Goal: Task Accomplishment & Management: Use online tool/utility

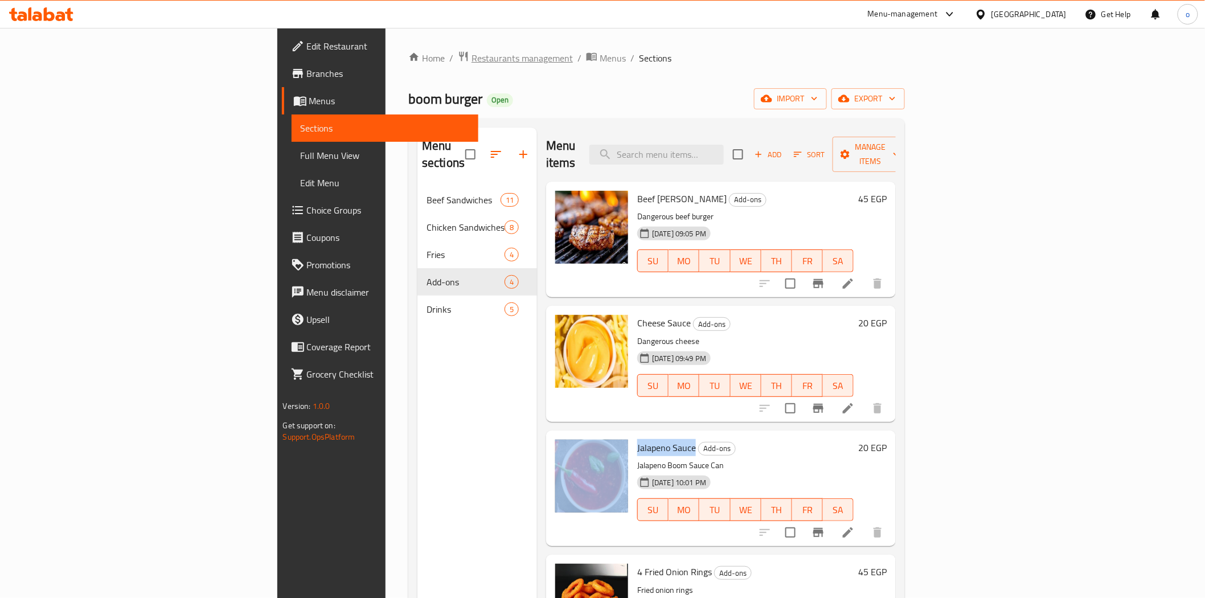
click at [471, 59] on span "Restaurants management" at bounding box center [521, 58] width 101 height 14
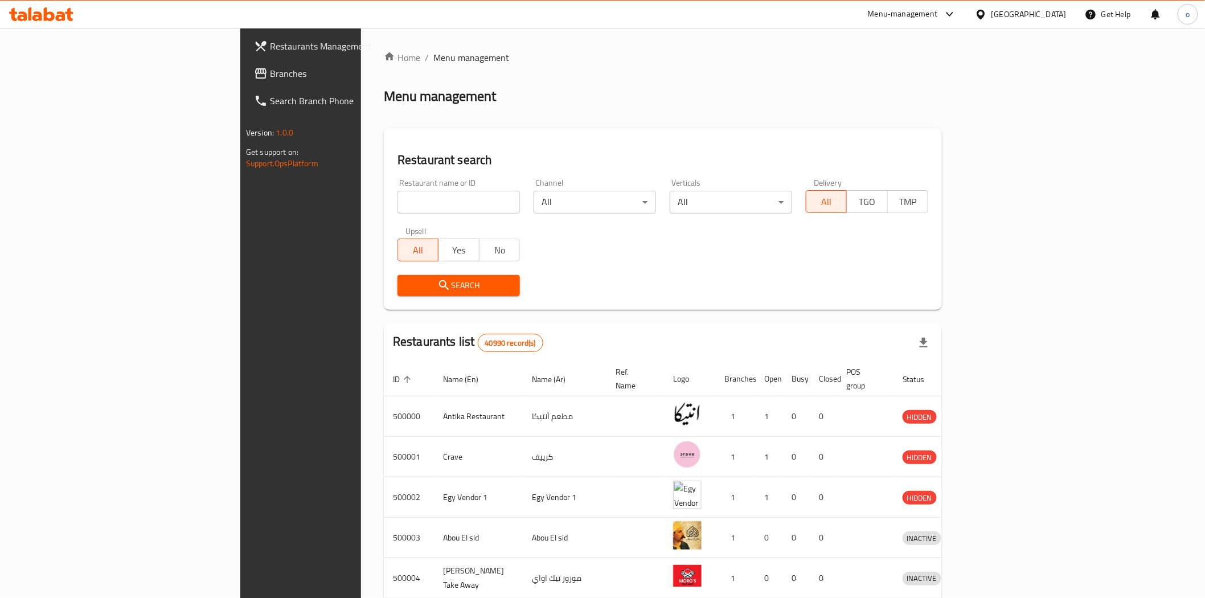
click at [397, 202] on input "search" at bounding box center [458, 202] width 122 height 23
paste input "691138"
type input "691138"
click at [406, 288] on span "Search" at bounding box center [458, 285] width 104 height 14
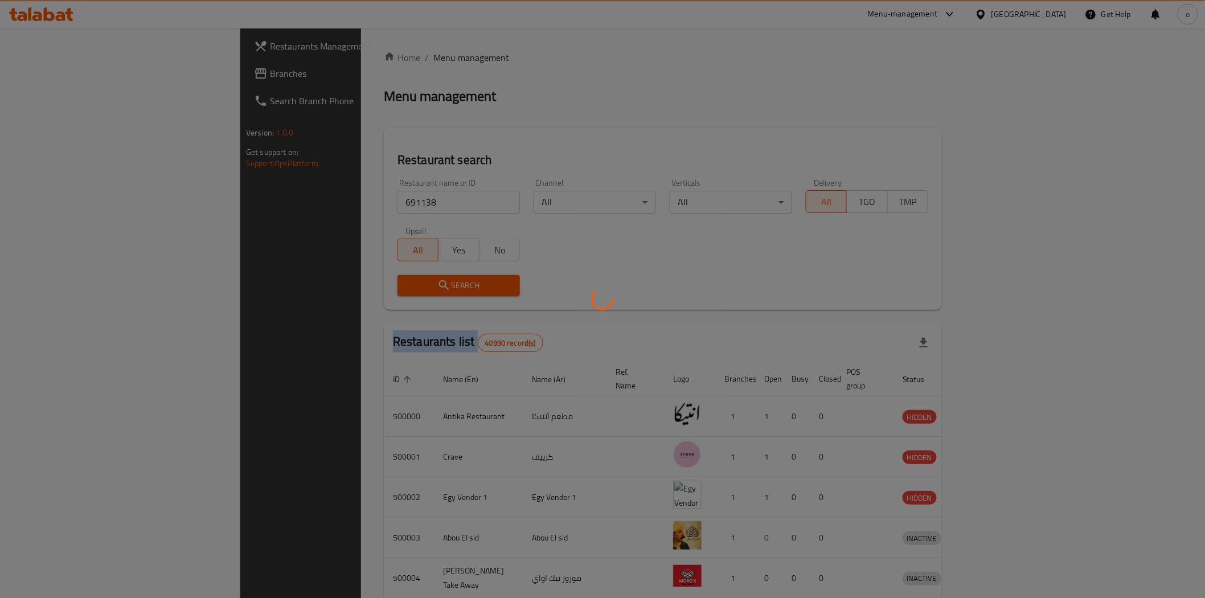
click at [382, 288] on div at bounding box center [602, 299] width 1205 height 598
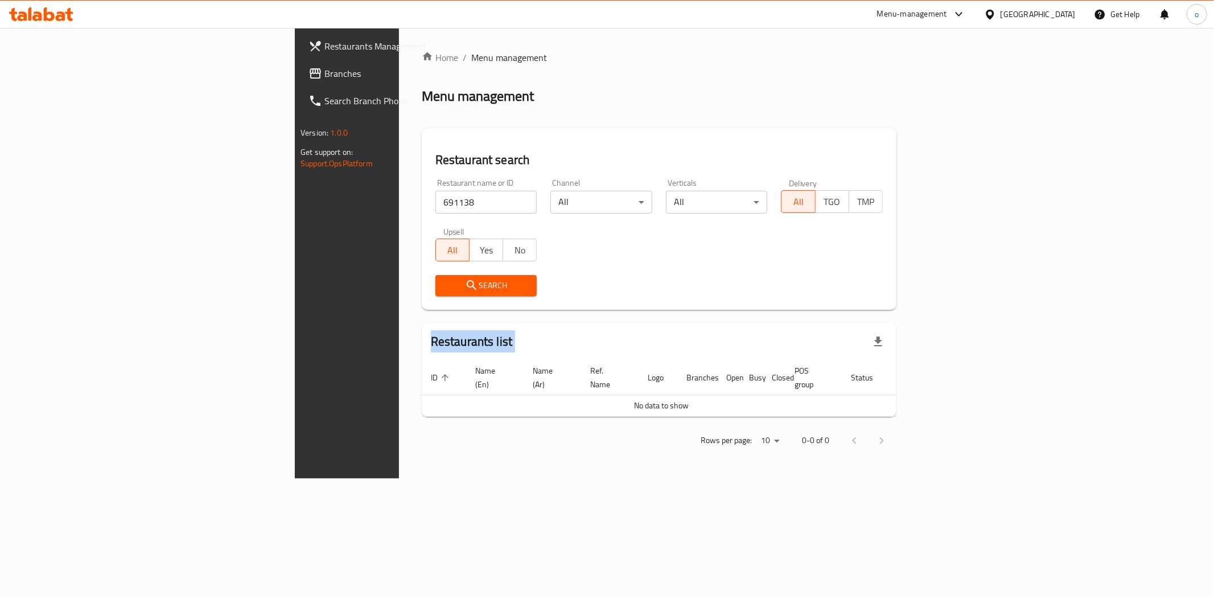
click at [299, 61] on link "Branches" at bounding box center [398, 73] width 198 height 27
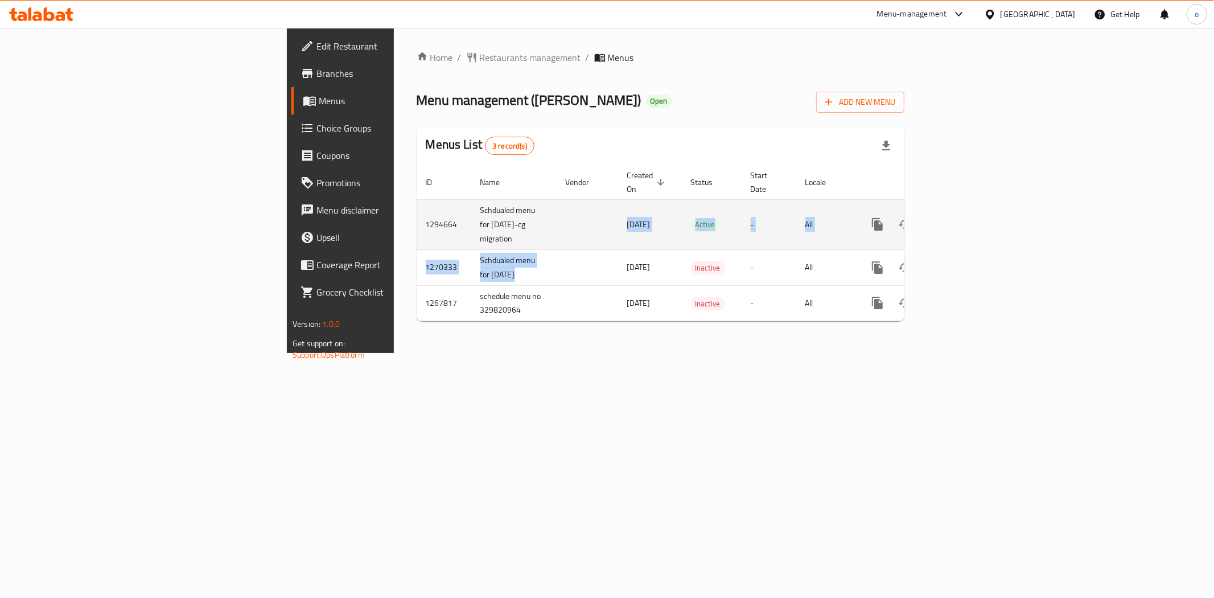
click at [417, 233] on tbody "1294664 Schdualed menu for [DATE]-cg migration [DATE] Active - All 1270333 Schd…" at bounding box center [700, 260] width 566 height 122
click at [967, 217] on icon "enhanced table" at bounding box center [960, 224] width 14 height 14
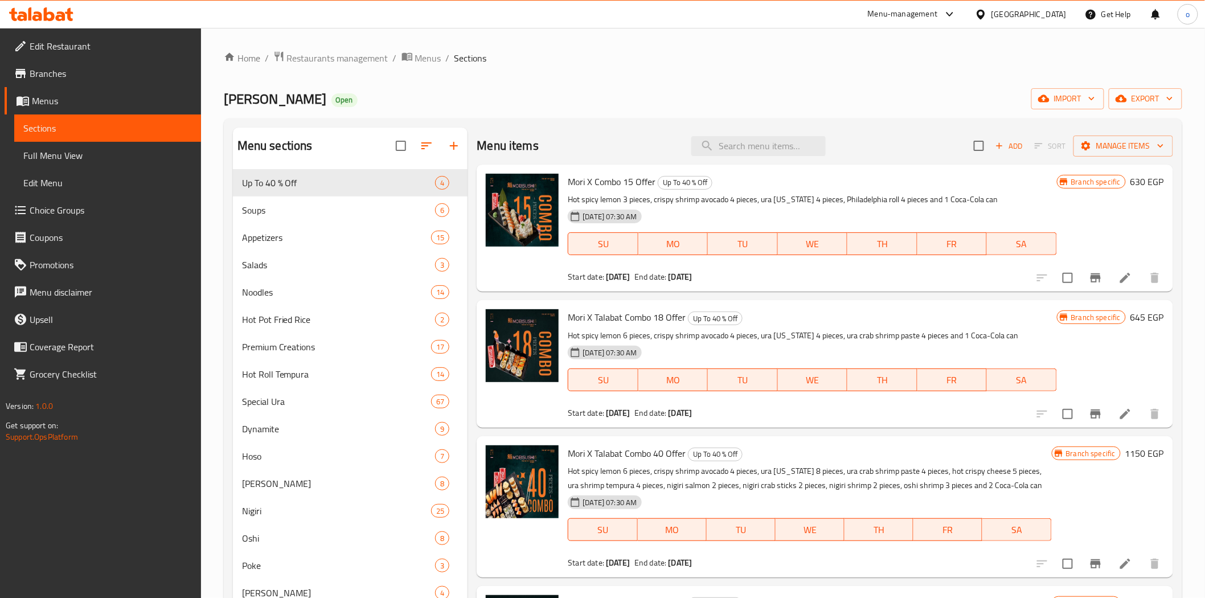
click at [529, 112] on div "Home / Restaurants management / Menus / Sections Mori Sushi Open import export …" at bounding box center [703, 513] width 958 height 925
click at [714, 150] on input "search" at bounding box center [758, 146] width 134 height 20
paste input "691138"
type input "691138"
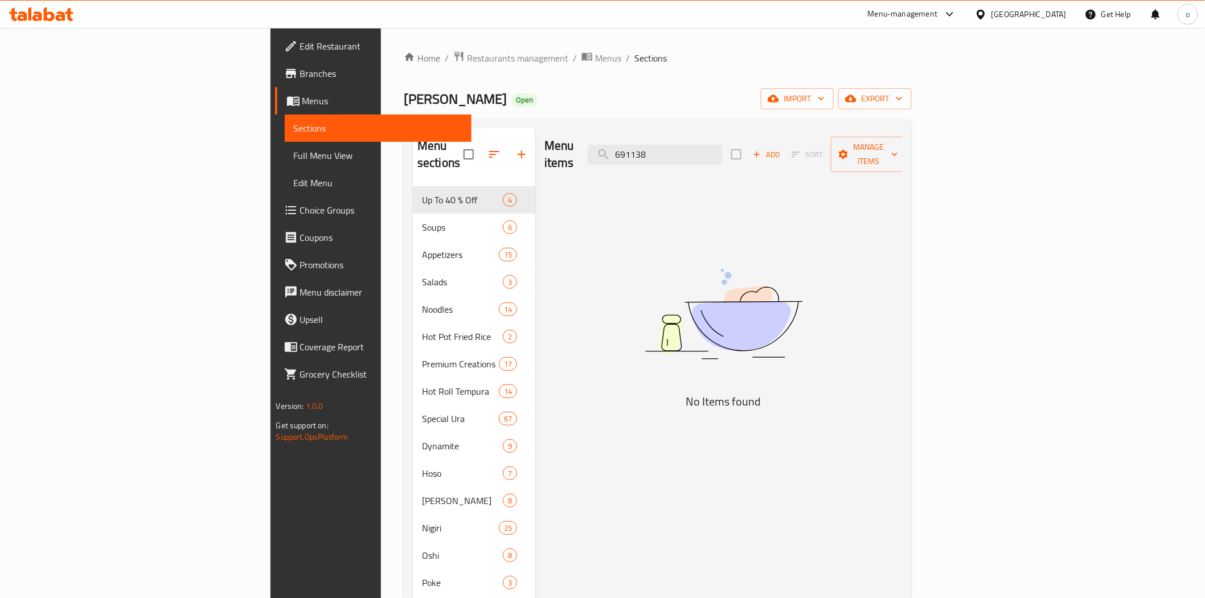
drag, startPoint x: 772, startPoint y: 139, endPoint x: 593, endPoint y: 149, distance: 179.6
click at [593, 149] on div "Menu items 691138 Add Sort Manage items" at bounding box center [723, 155] width 358 height 54
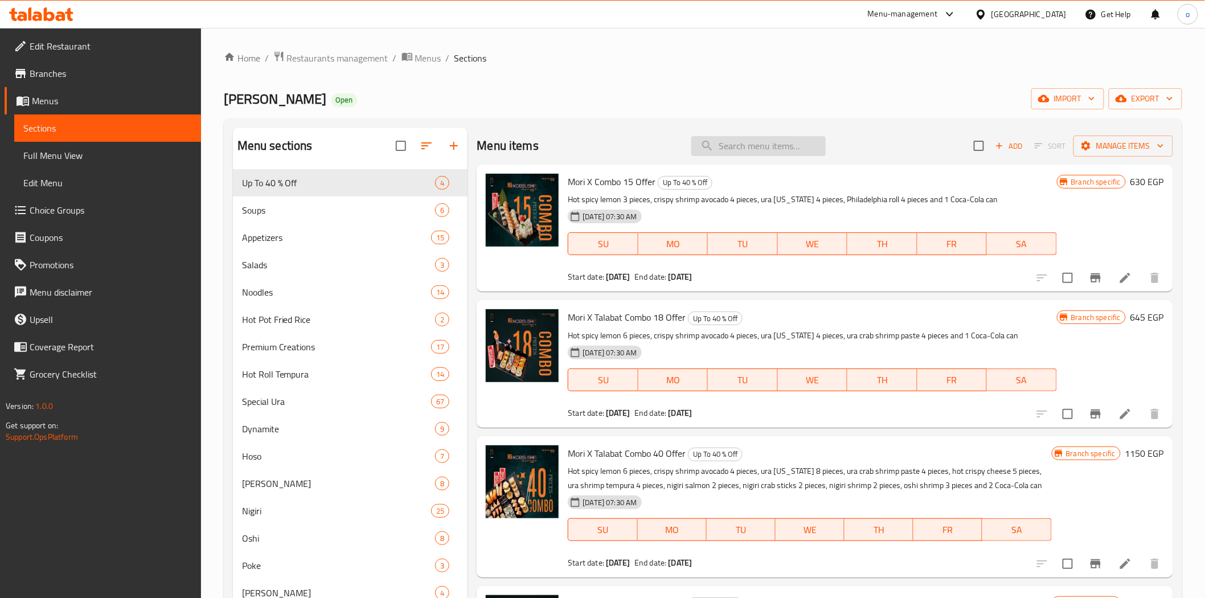
click at [758, 145] on input "search" at bounding box center [758, 146] width 134 height 20
paste input "Crunchy roll"
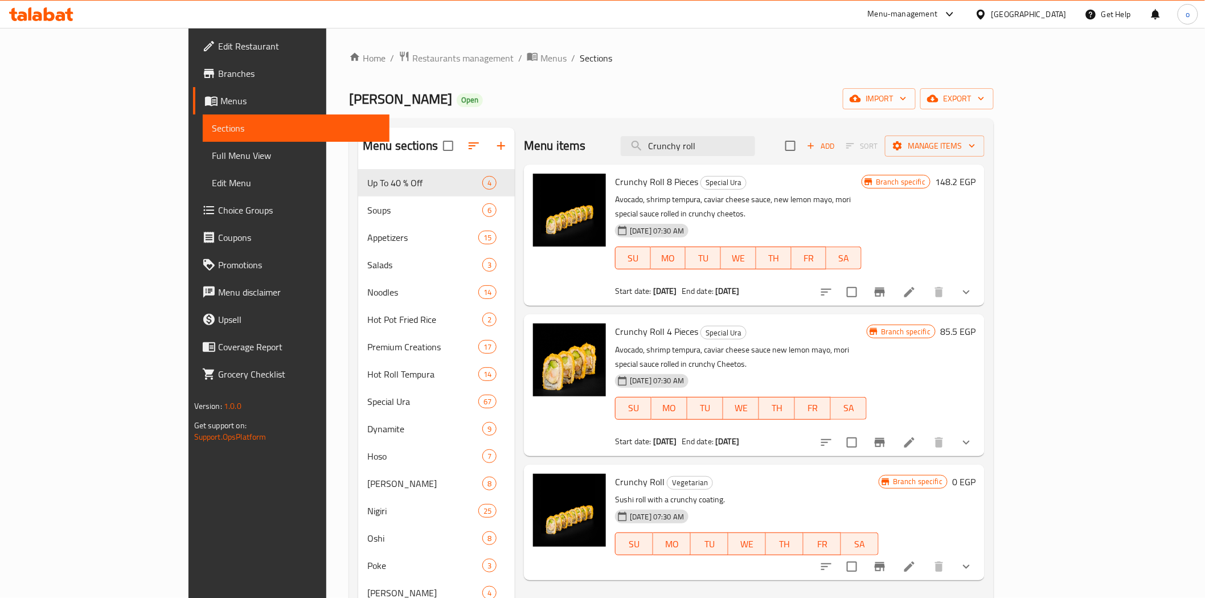
type input "Crunchy roll"
